Goal: Find specific page/section: Find specific page/section

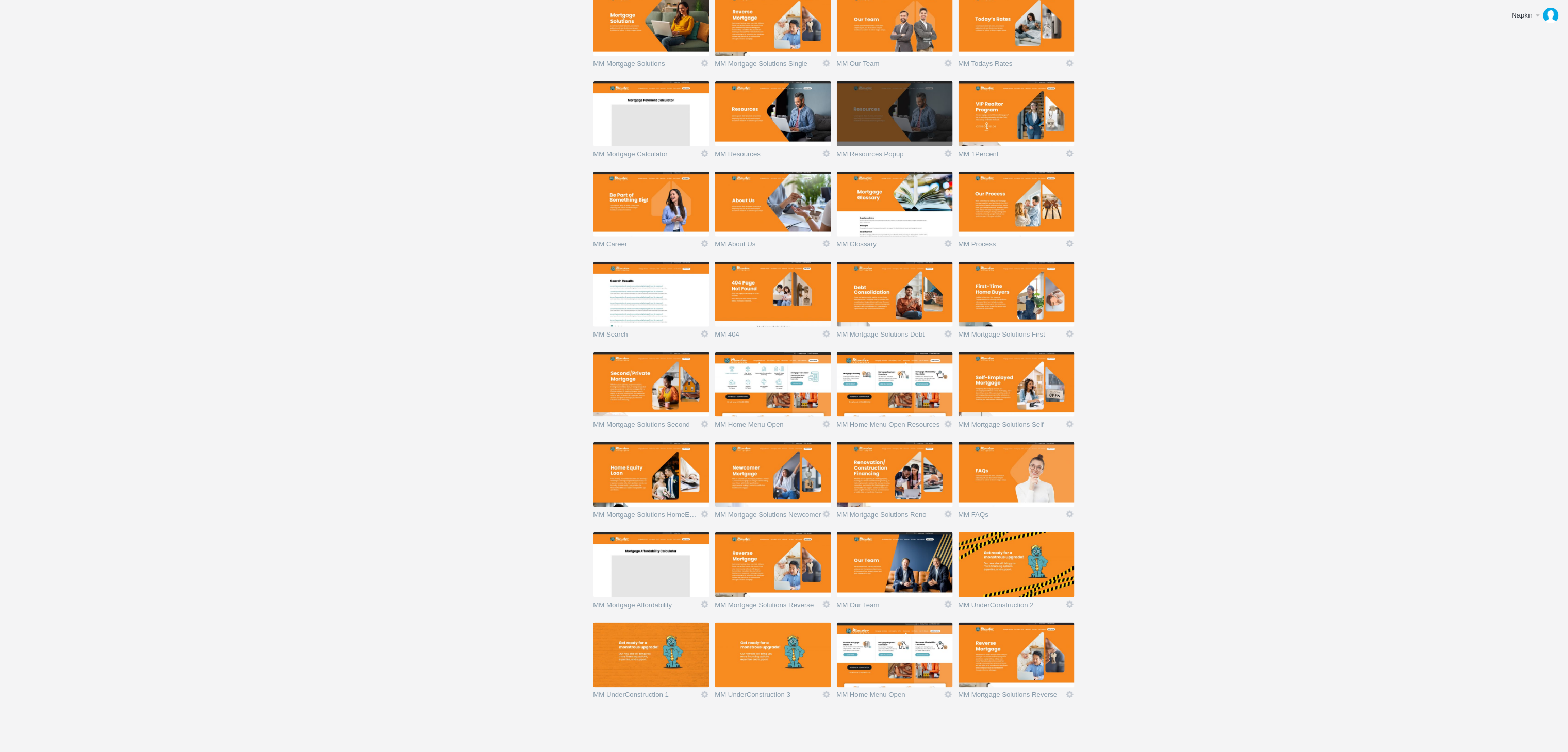
scroll to position [645, 0]
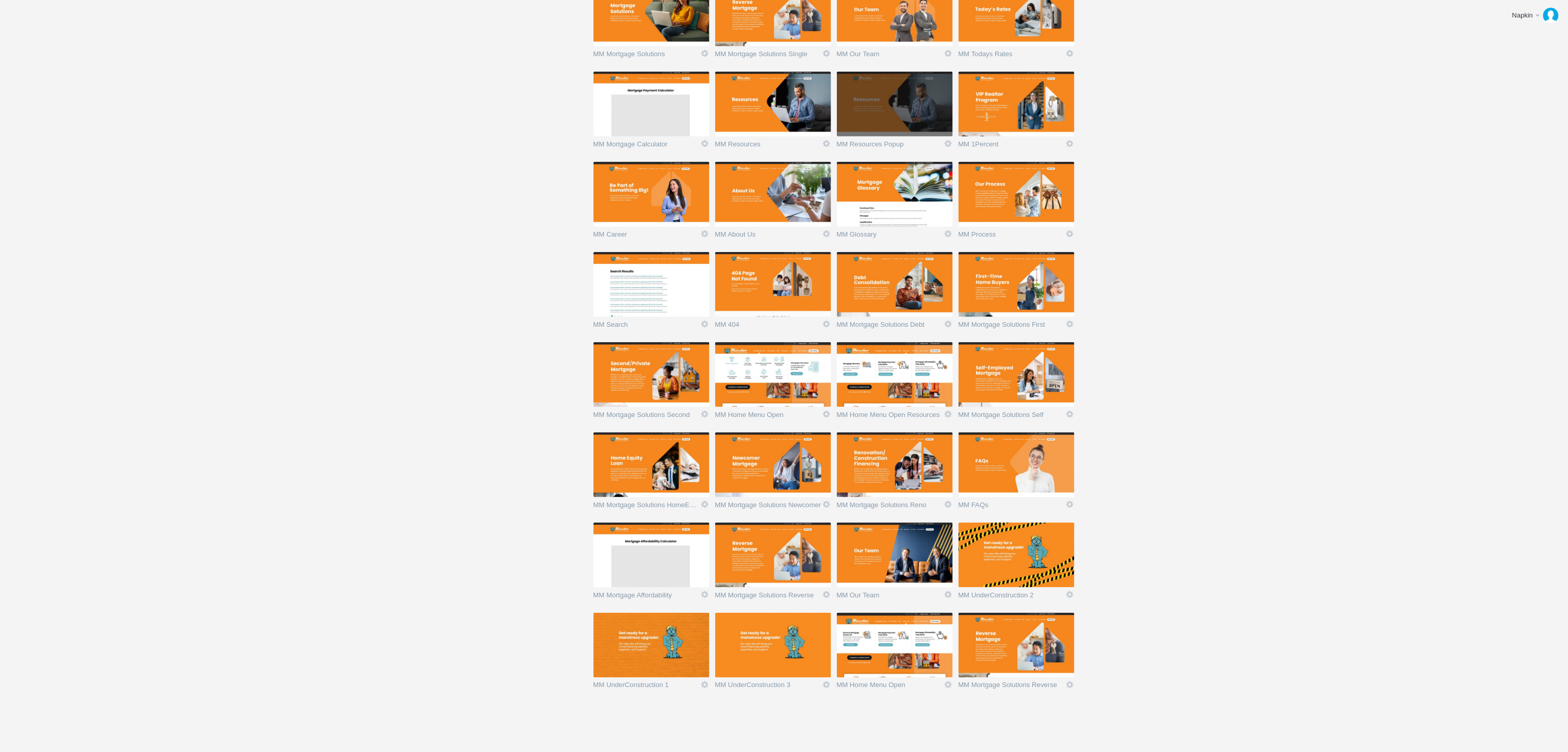
click at [876, 650] on img at bounding box center [895, 645] width 116 height 65
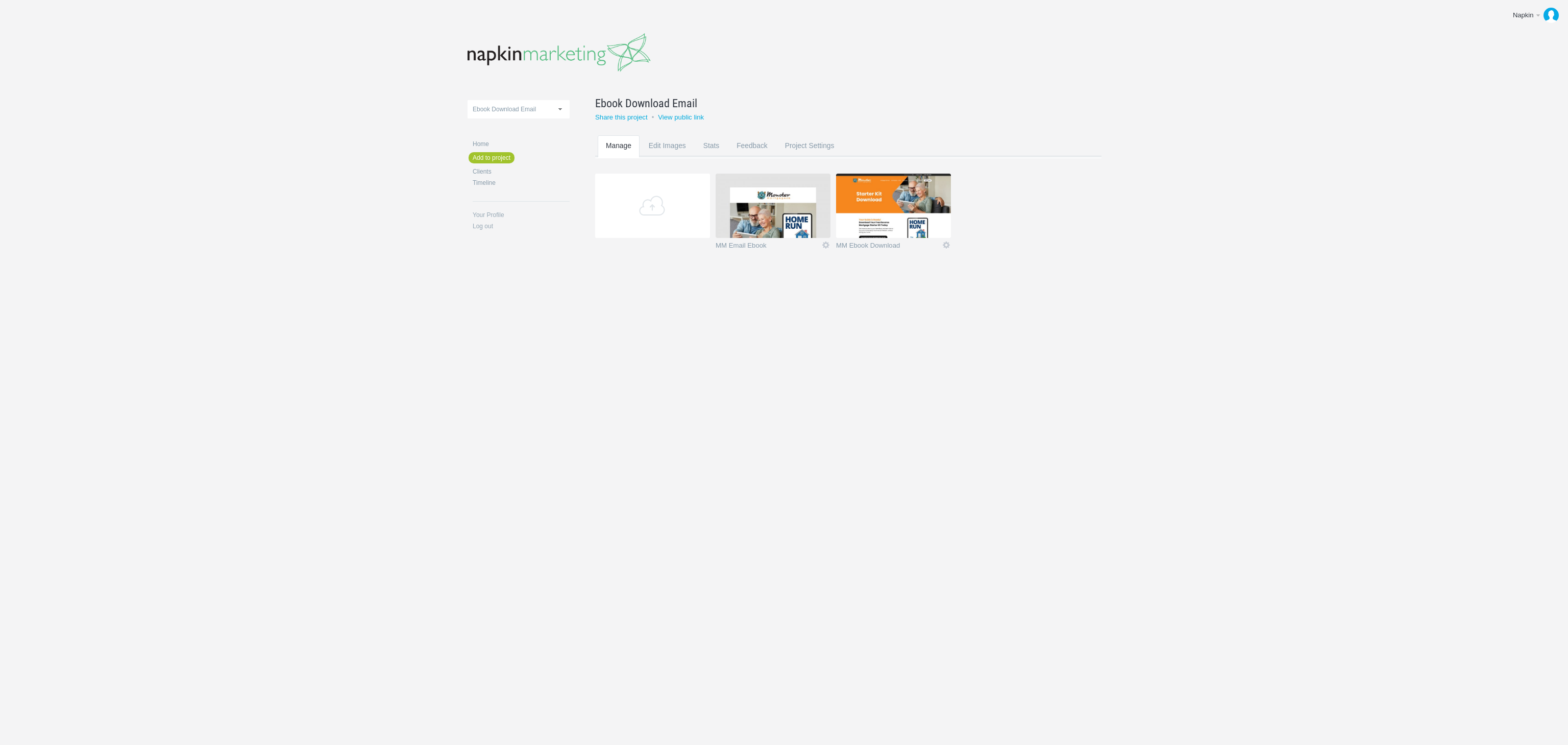
click at [889, 220] on img at bounding box center [894, 206] width 115 height 64
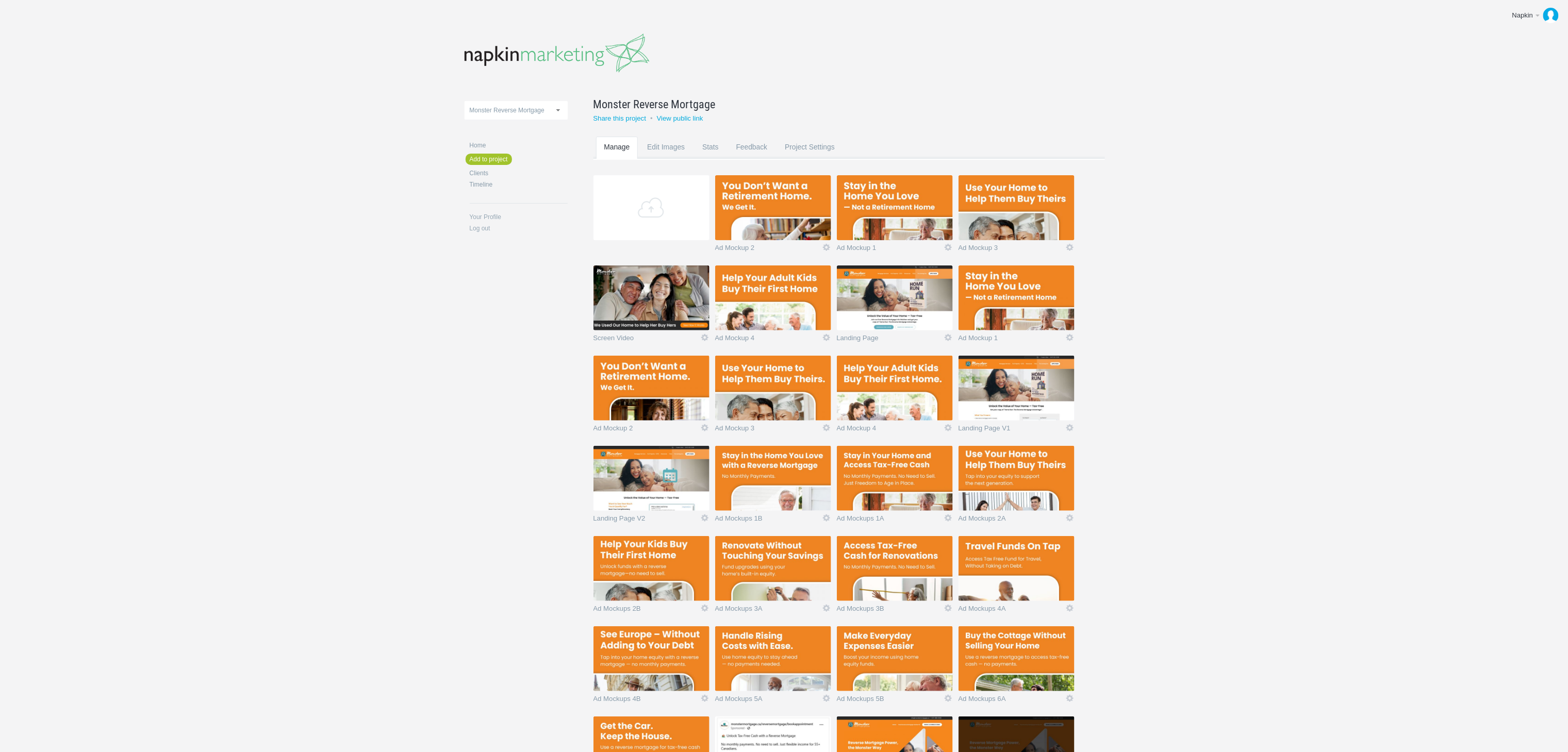
scroll to position [464, 0]
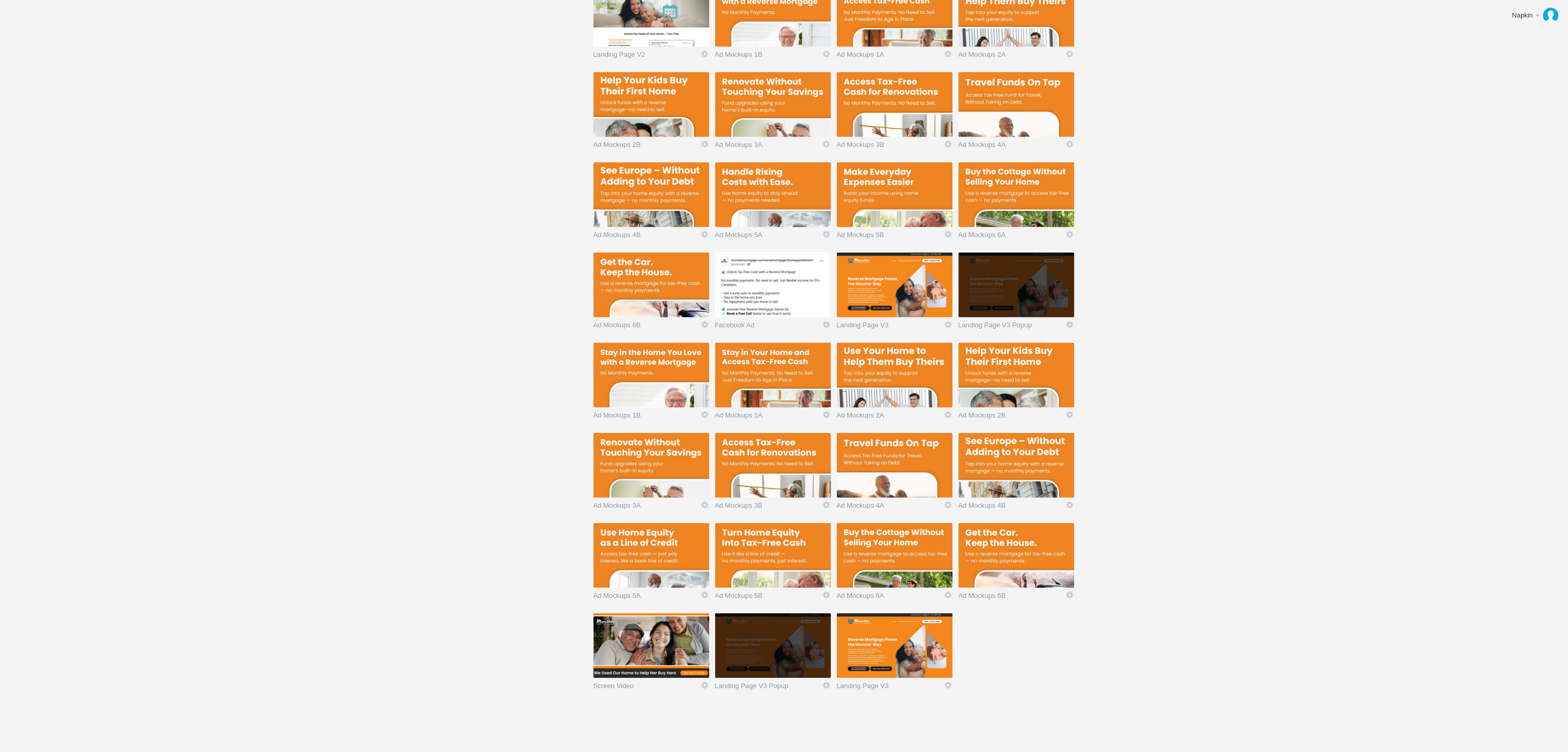
click at [784, 657] on img at bounding box center [773, 646] width 116 height 65
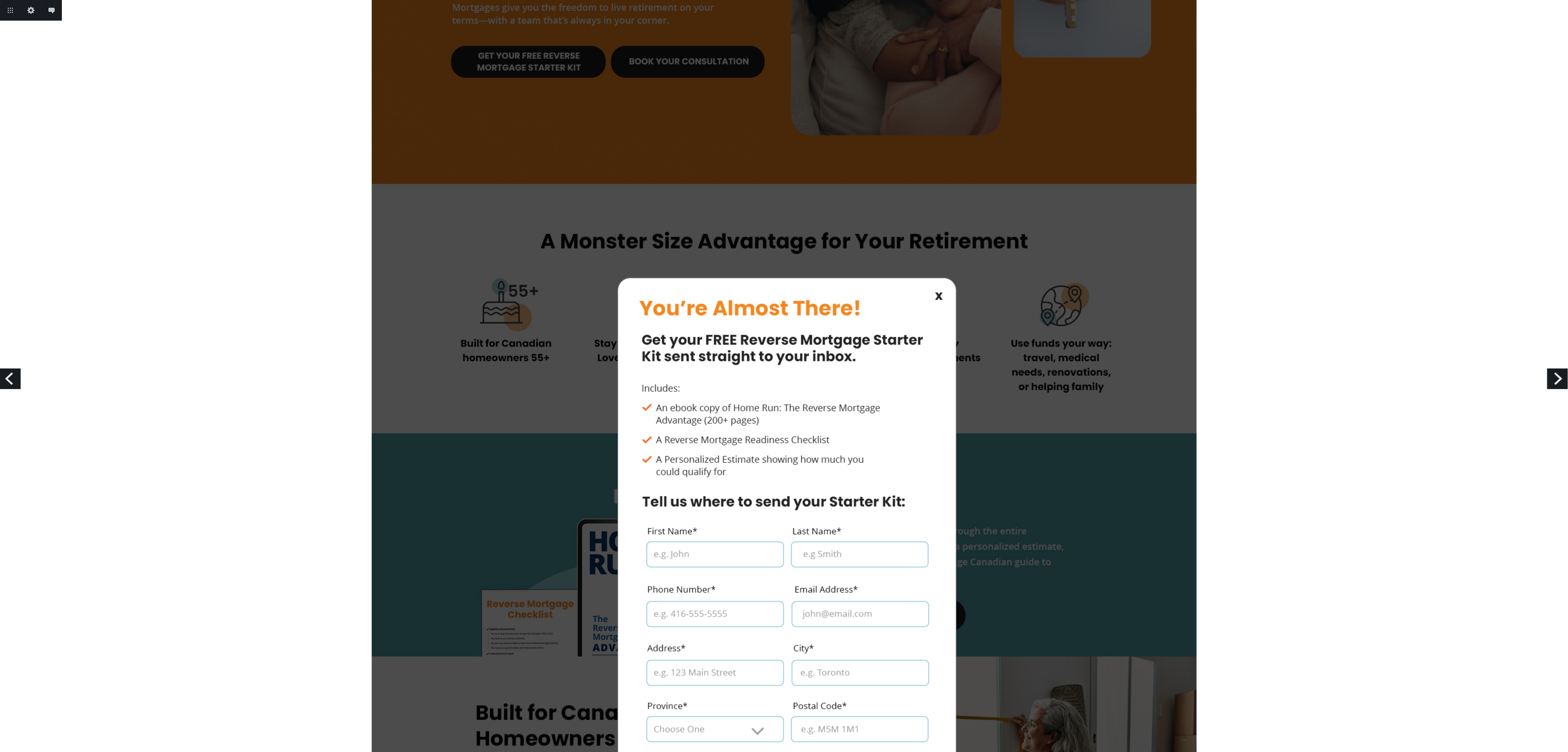
scroll to position [202, 0]
